Goal: Find specific page/section: Find specific page/section

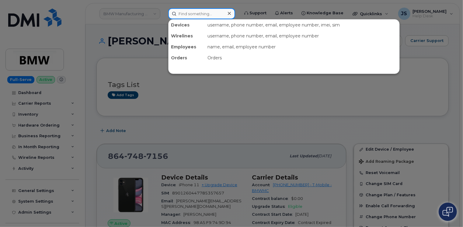
paste input "913-912-2367"
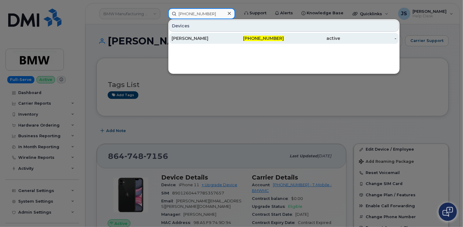
type input "913-912-2367"
click at [192, 41] on div "Scott Hauk" at bounding box center [200, 38] width 56 height 6
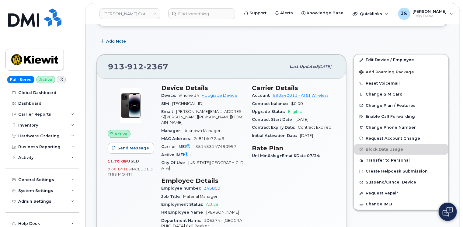
scroll to position [61, 0]
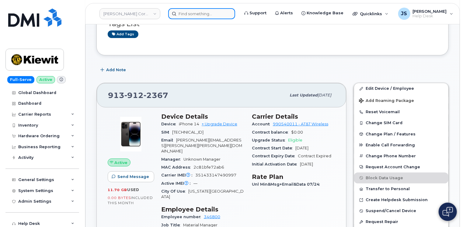
click at [185, 16] on input at bounding box center [201, 13] width 67 height 11
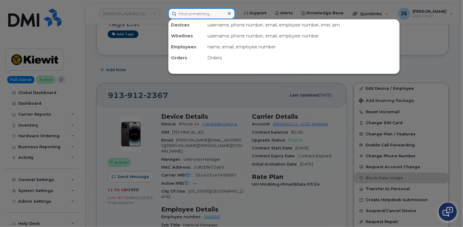
paste input "296374"
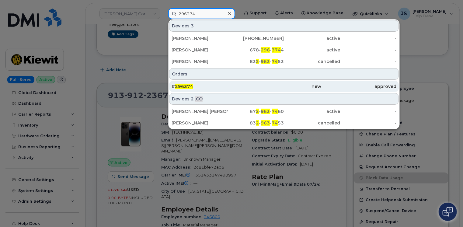
type input "296374"
click at [196, 84] on div "# 296374" at bounding box center [209, 86] width 75 height 6
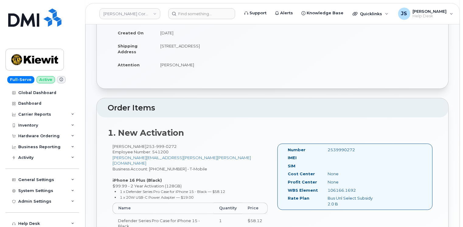
scroll to position [91, 0]
